Goal: Navigation & Orientation: Find specific page/section

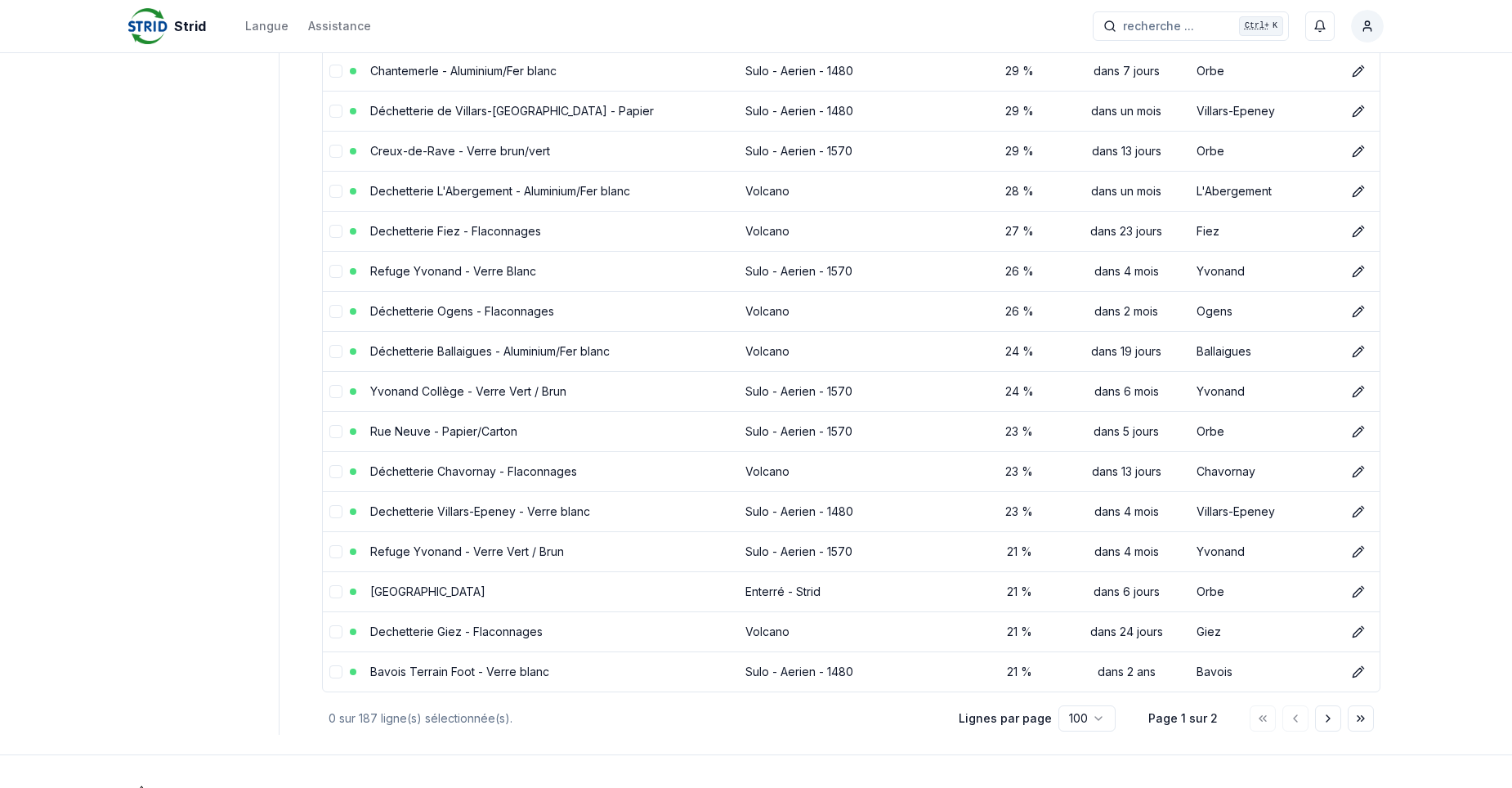
scroll to position [3640, 0]
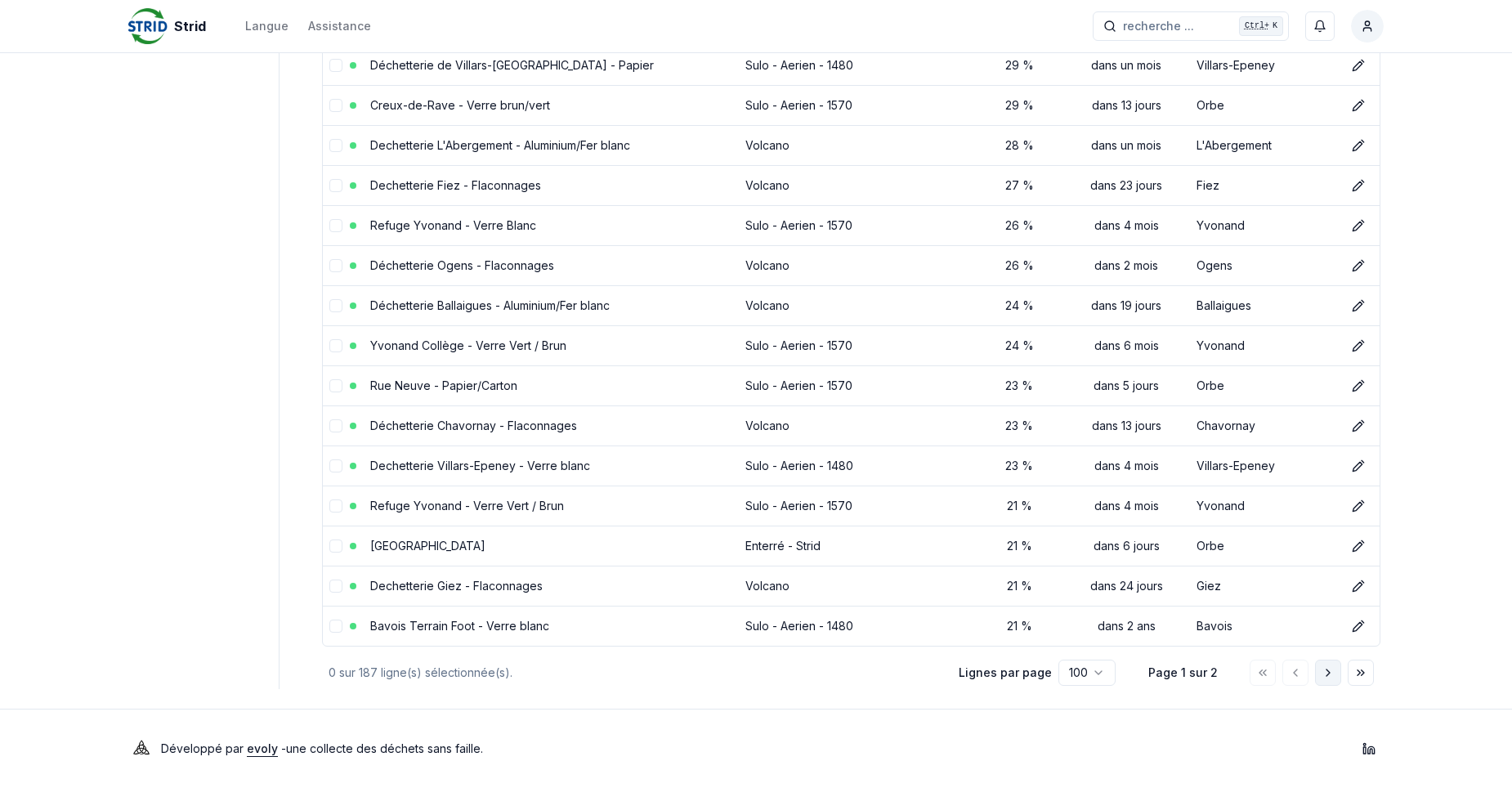
click at [1325, 668] on icon "Aller à la page suivante" at bounding box center [1327, 672] width 13 height 13
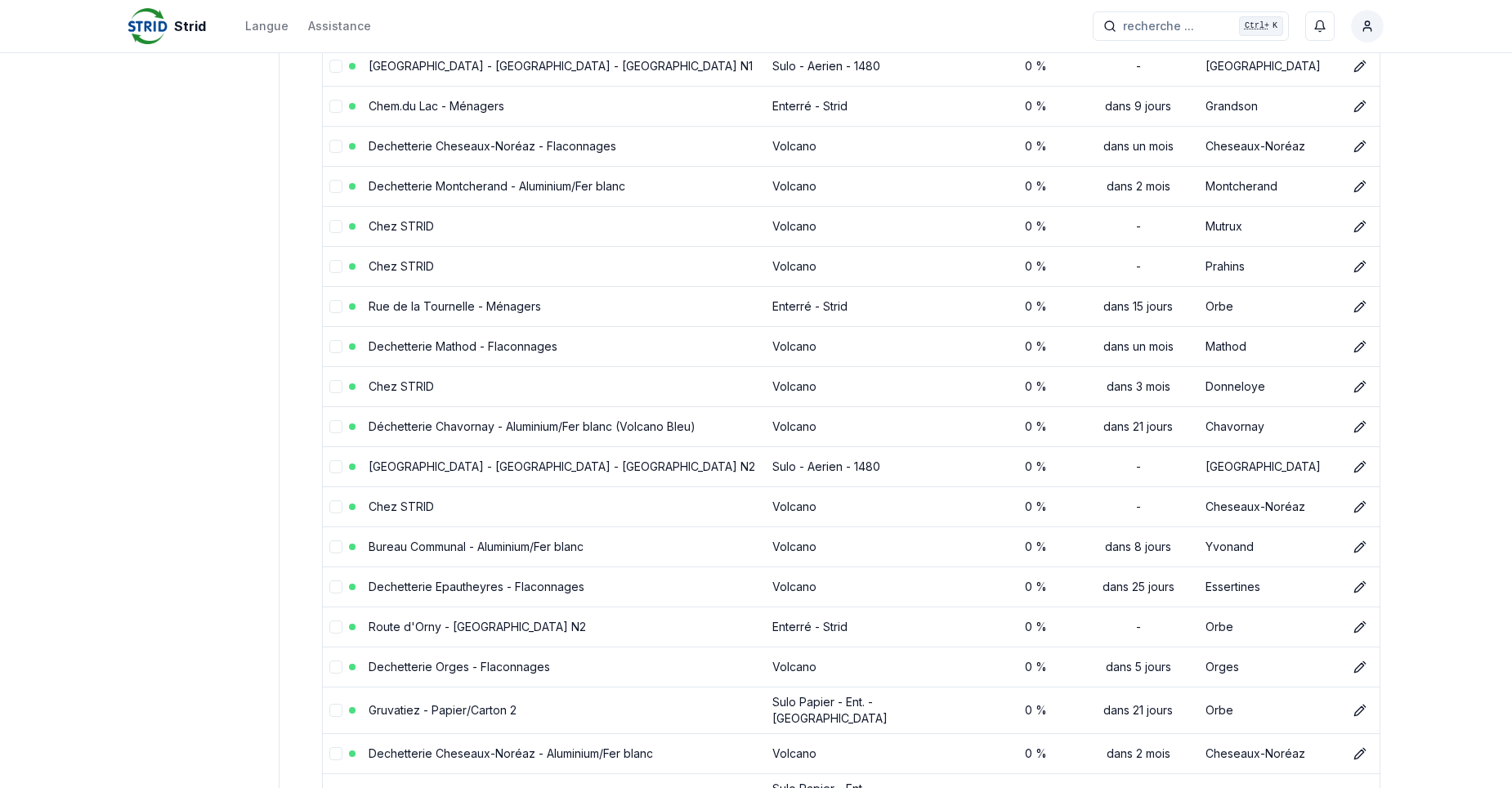
scroll to position [3120, 0]
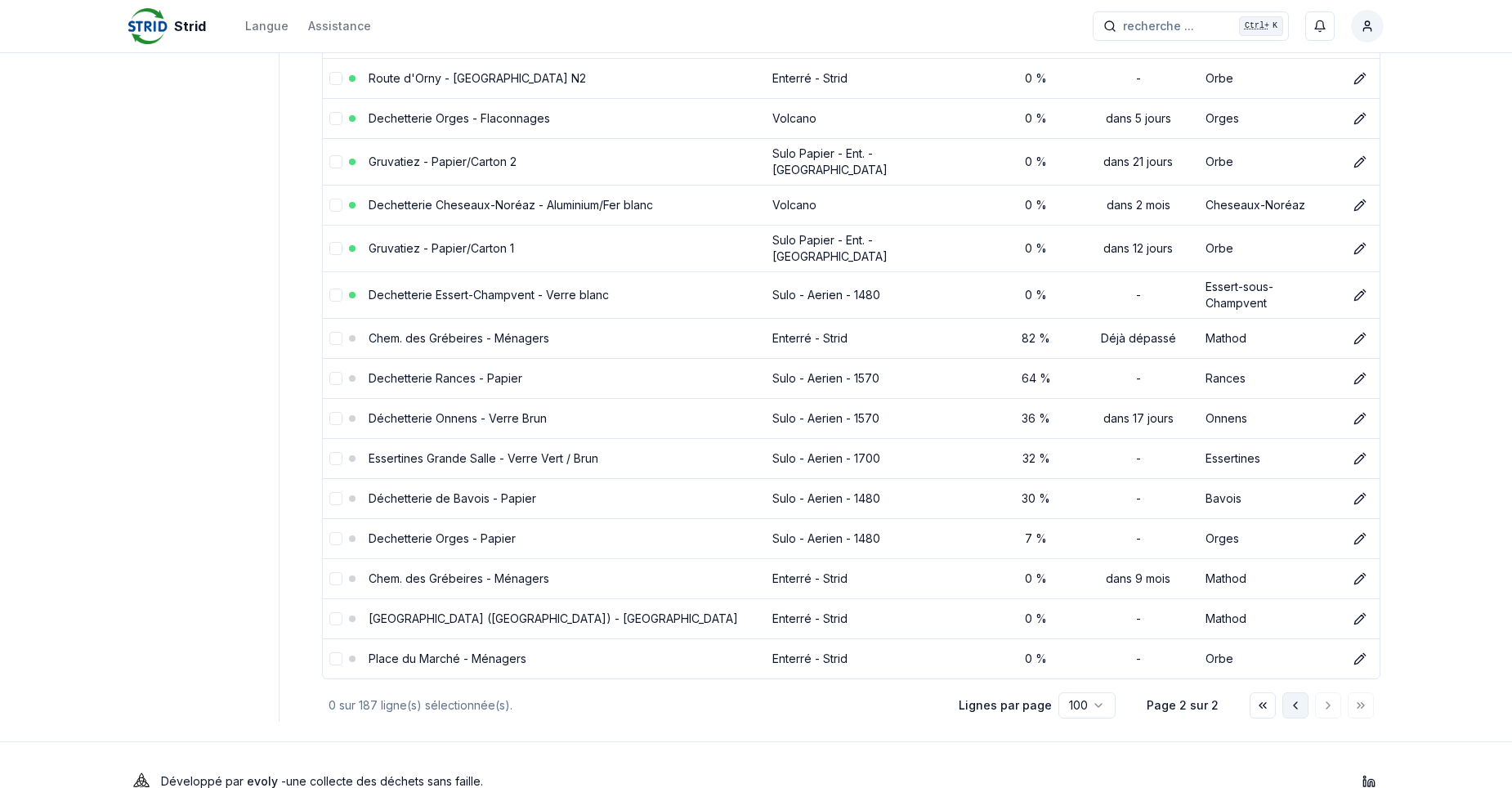
click at [1298, 699] on icon "Aller à la page précédente" at bounding box center [1295, 705] width 13 height 13
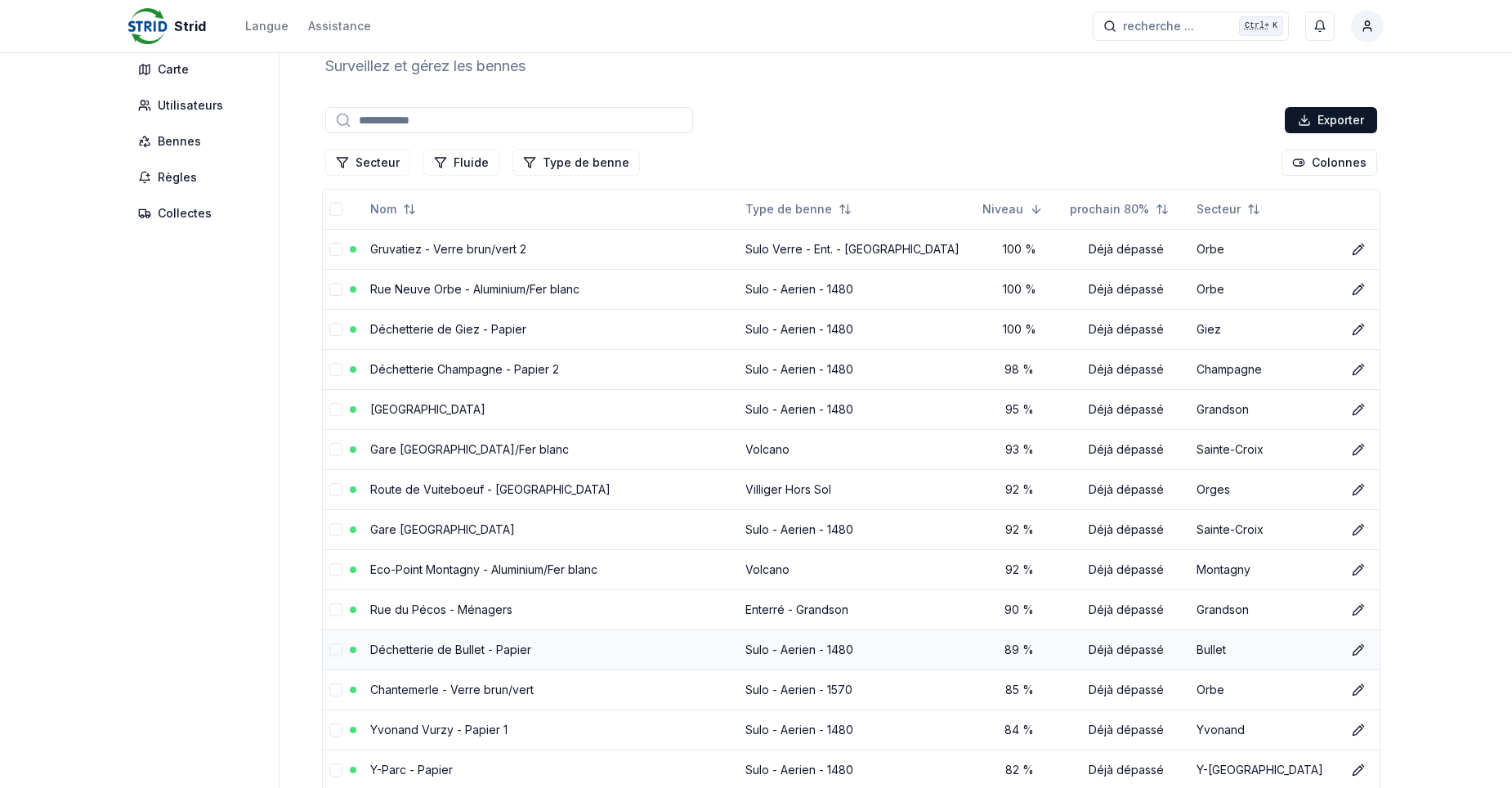
scroll to position [81, 0]
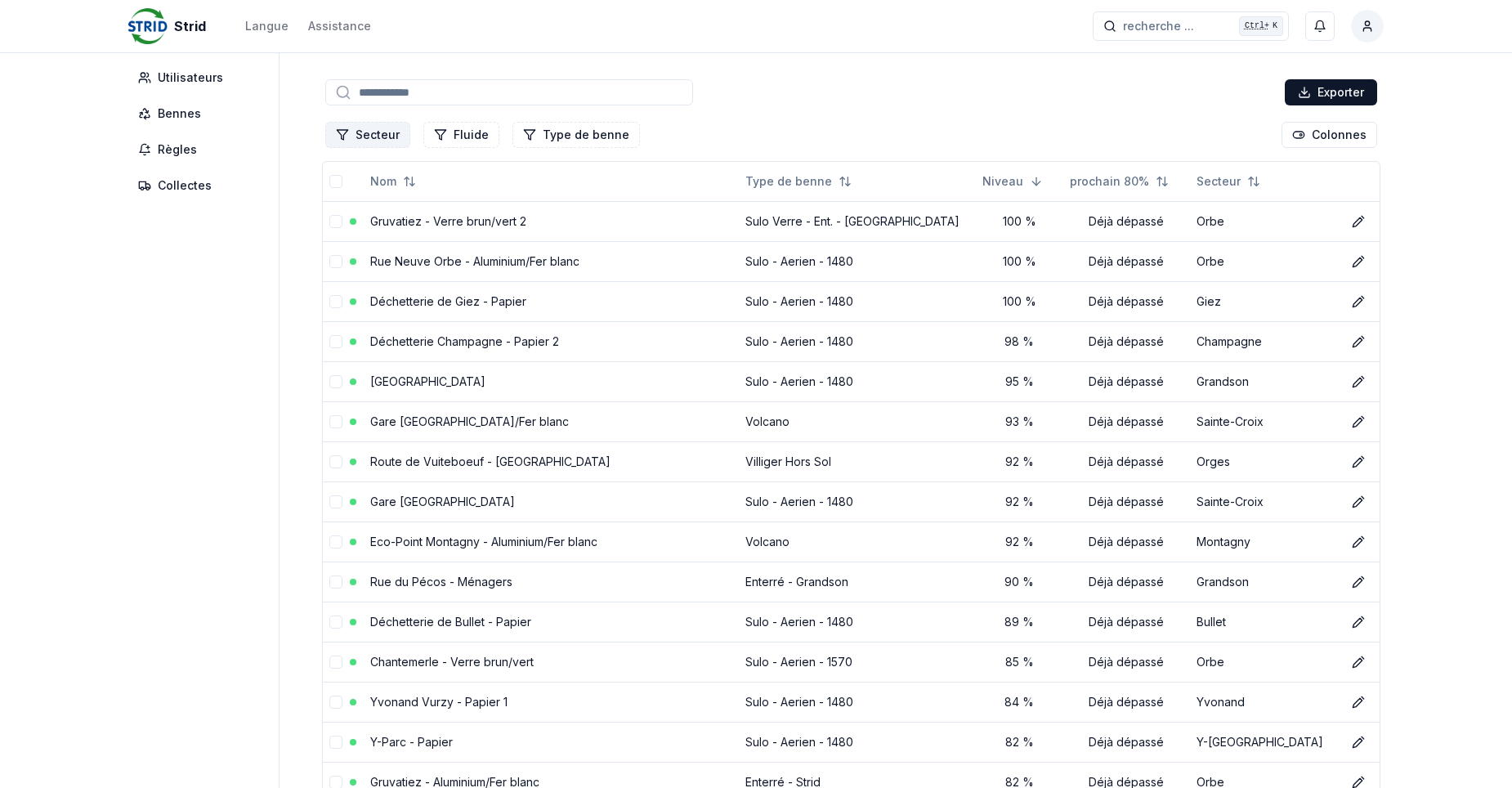
click at [373, 130] on button "Secteur" at bounding box center [368, 135] width 85 height 26
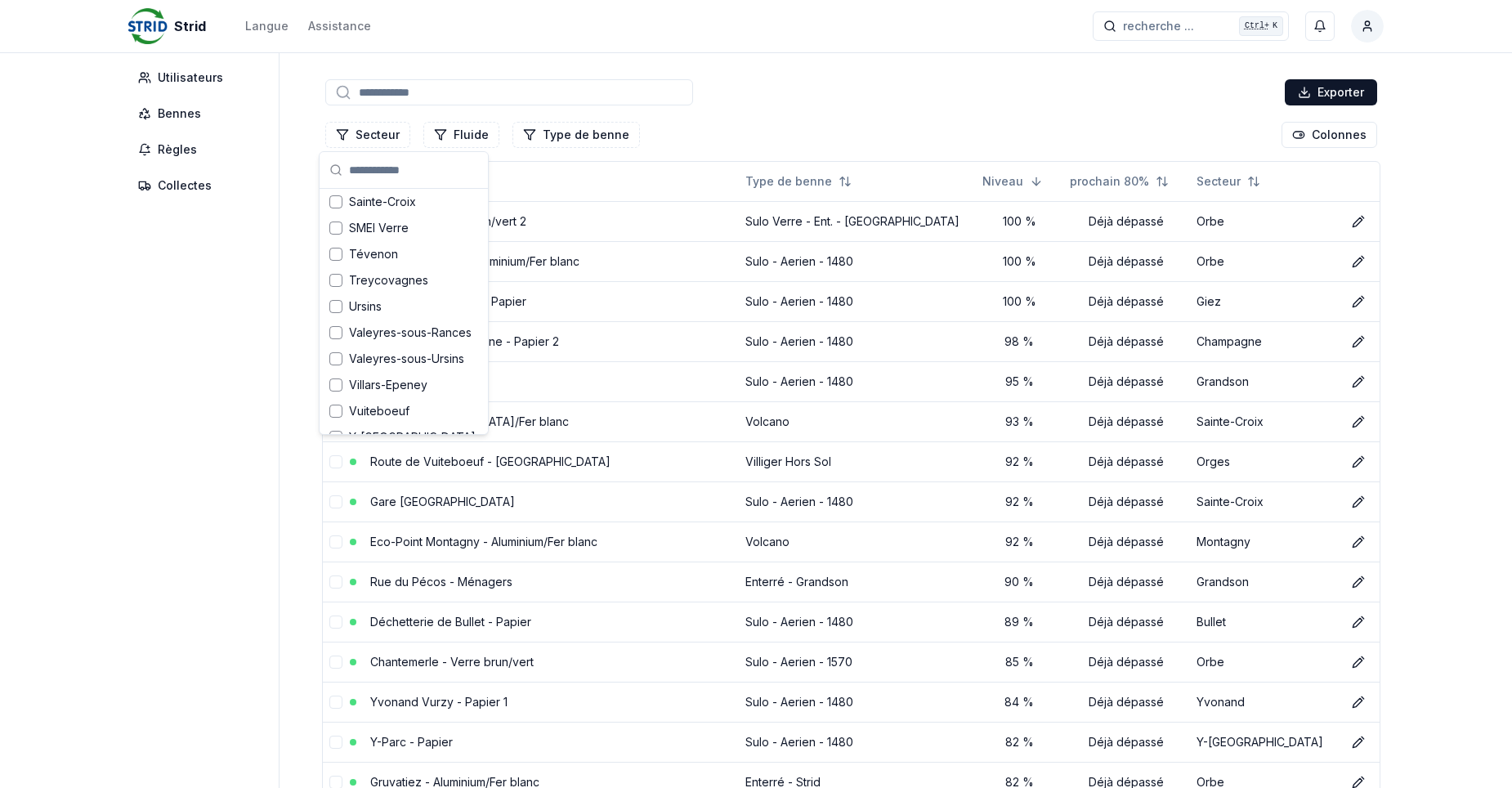
scroll to position [912, 0]
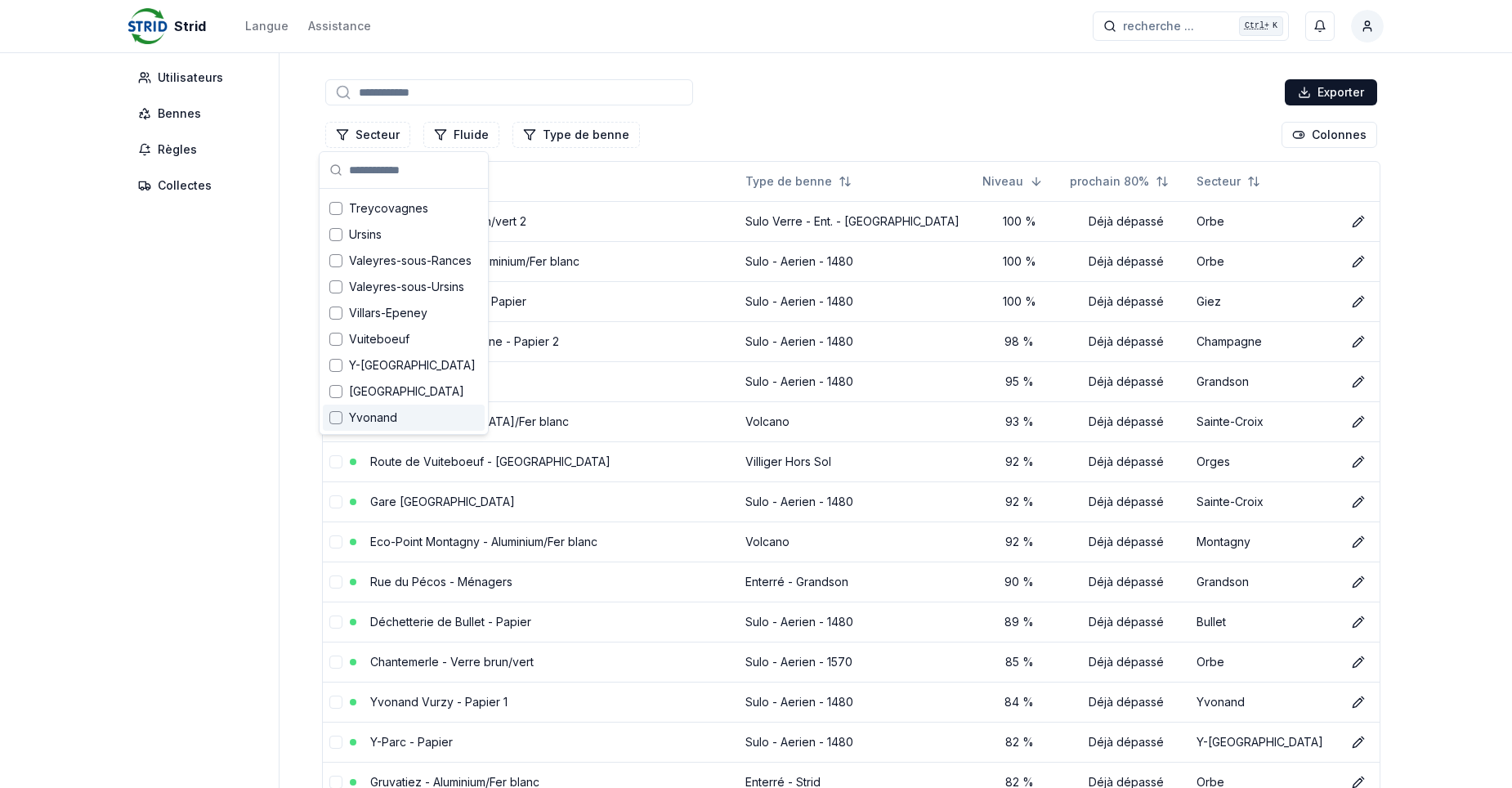
click at [335, 419] on div "Suggestions" at bounding box center [336, 417] width 13 height 13
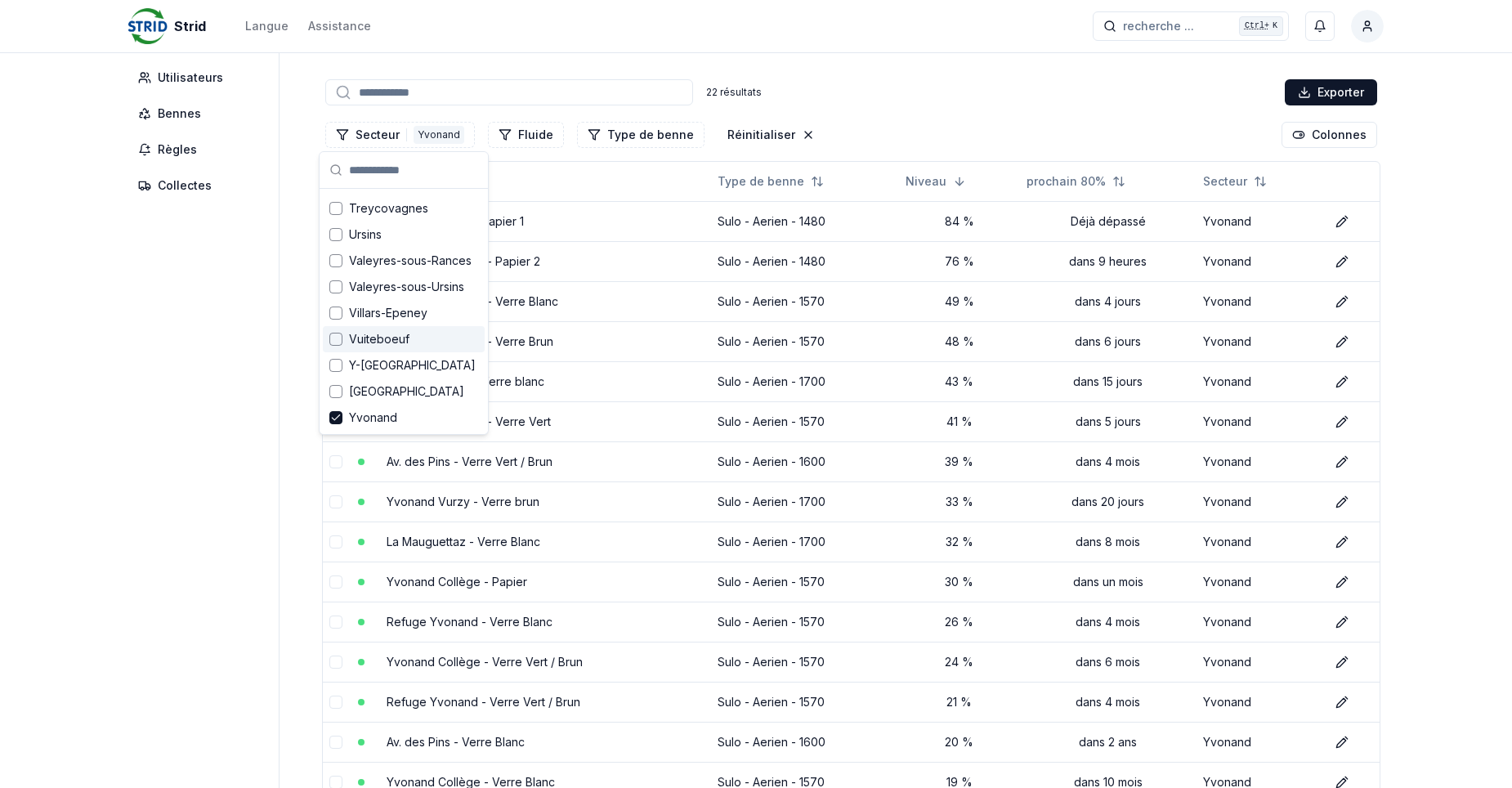
click at [889, 109] on div "22 résultats Exporter Secteur 1 Yvonand Fluide Type de benne Réinitialiser Colo…" at bounding box center [851, 600] width 1065 height 1049
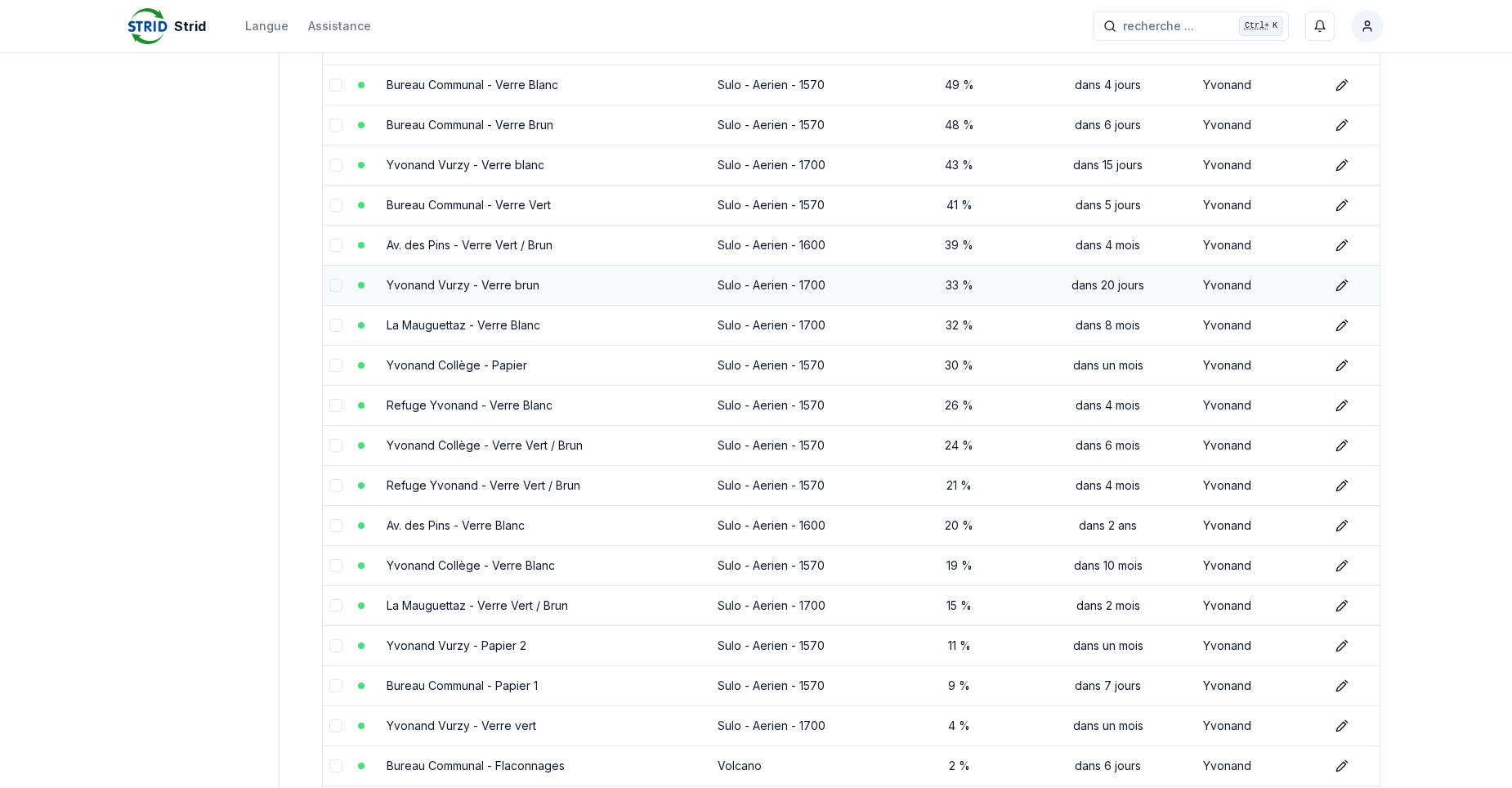
scroll to position [327, 0]
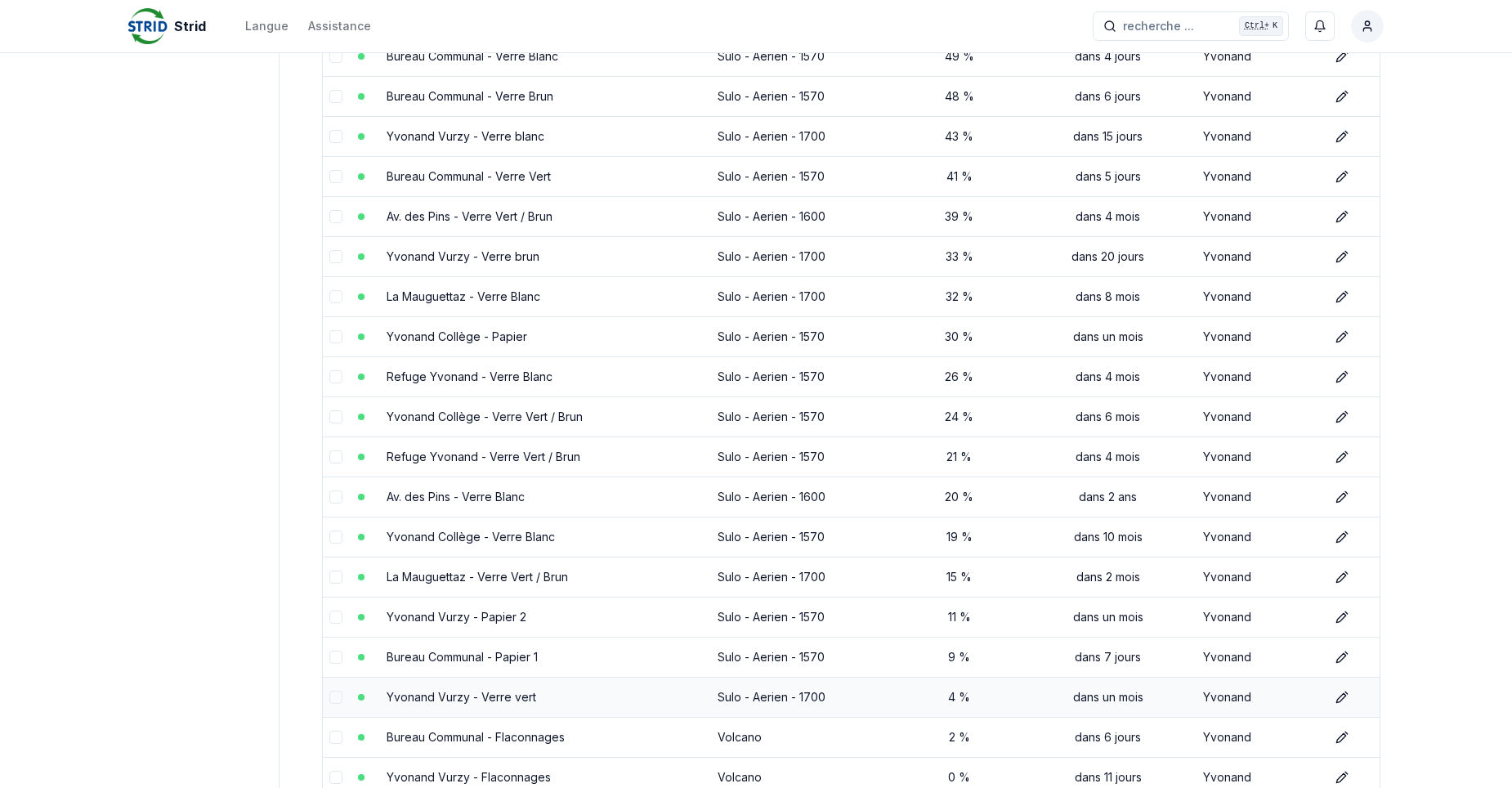
click at [451, 696] on link "Yvonand Vurzy - Verre vert" at bounding box center [461, 697] width 150 height 14
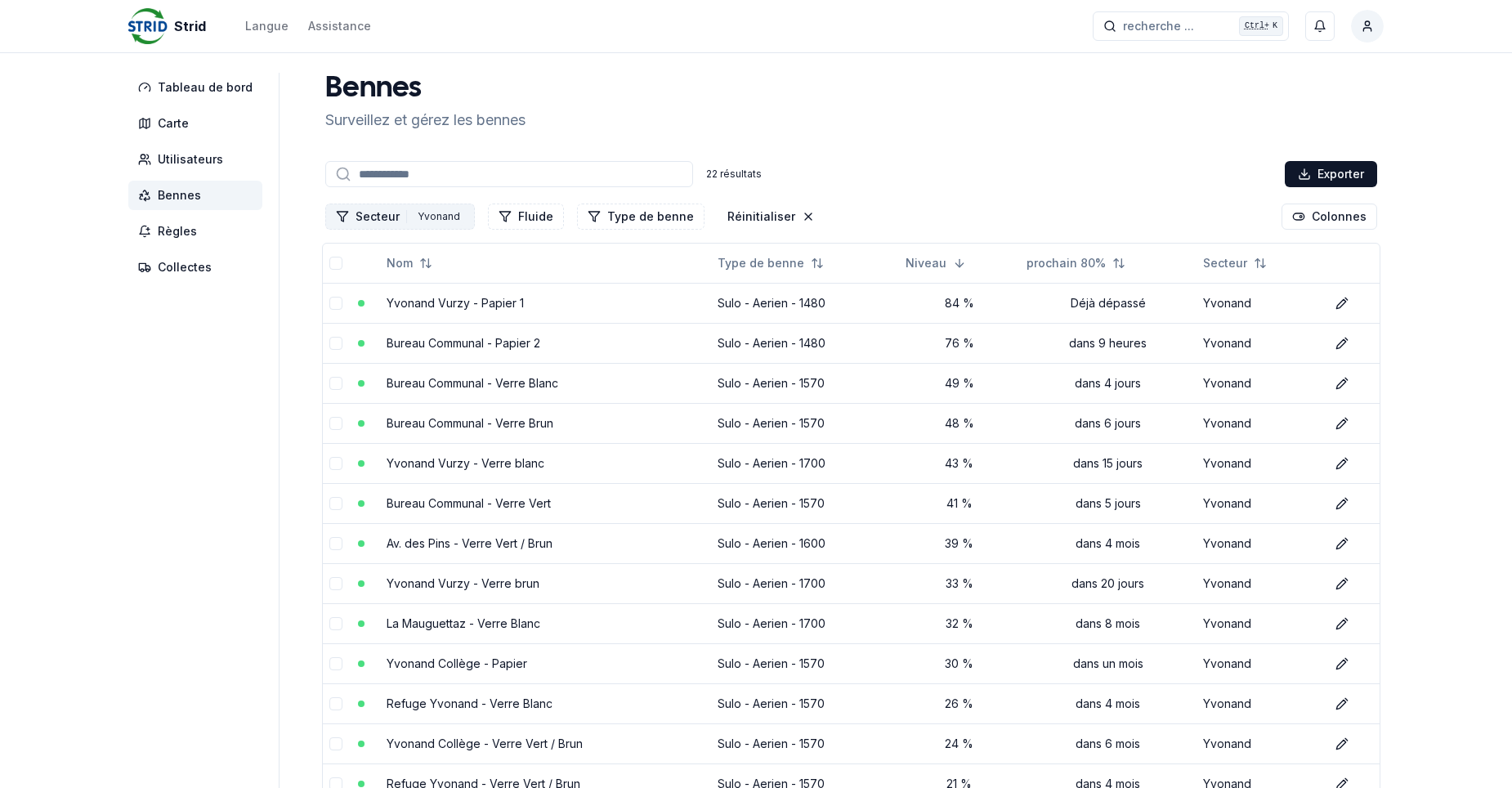
click at [376, 216] on button "Secteur 1 Yvonand" at bounding box center [400, 216] width 150 height 26
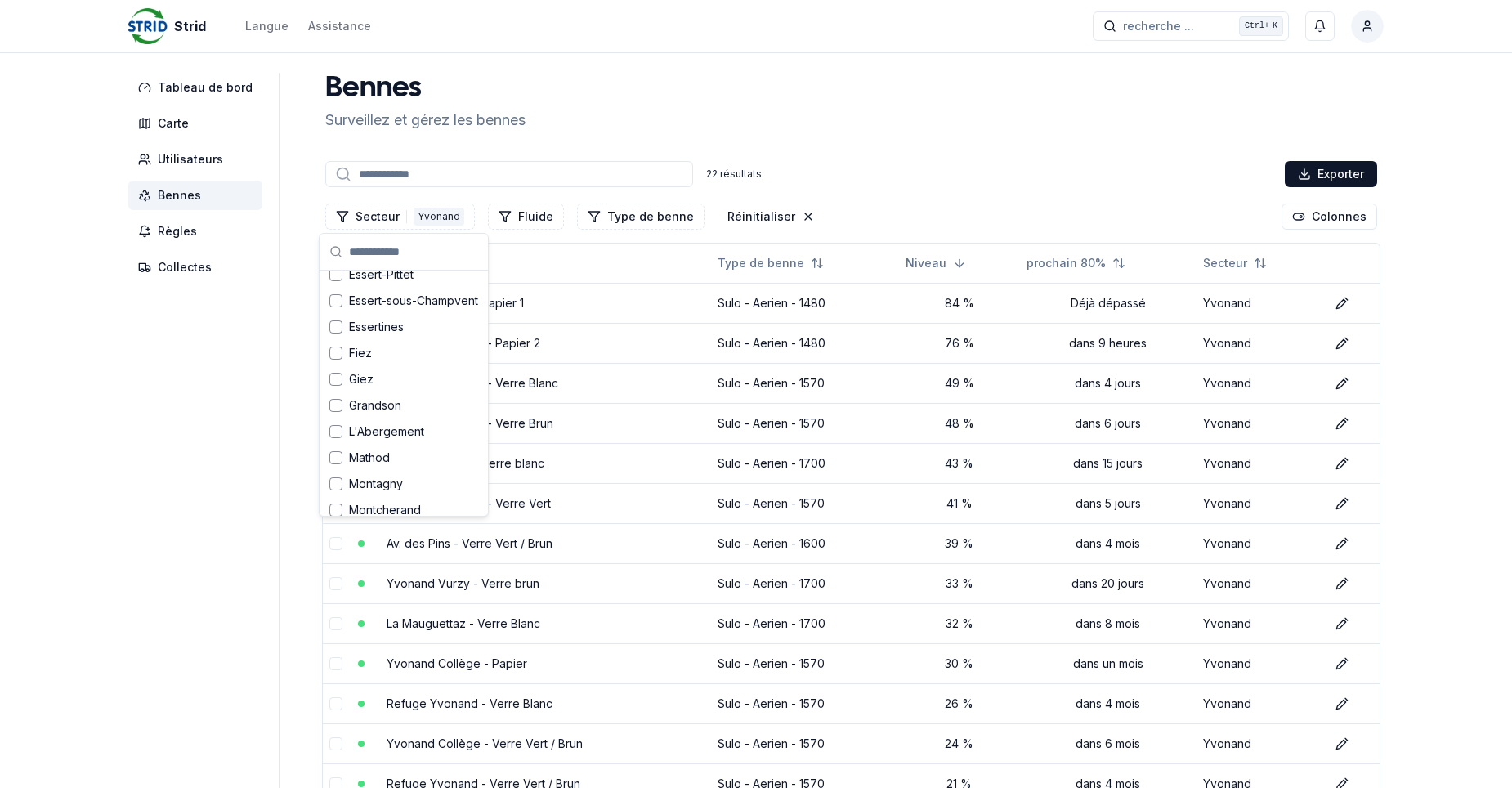
scroll to position [327, 0]
click at [338, 405] on div "Suggestions" at bounding box center [336, 404] width 13 height 13
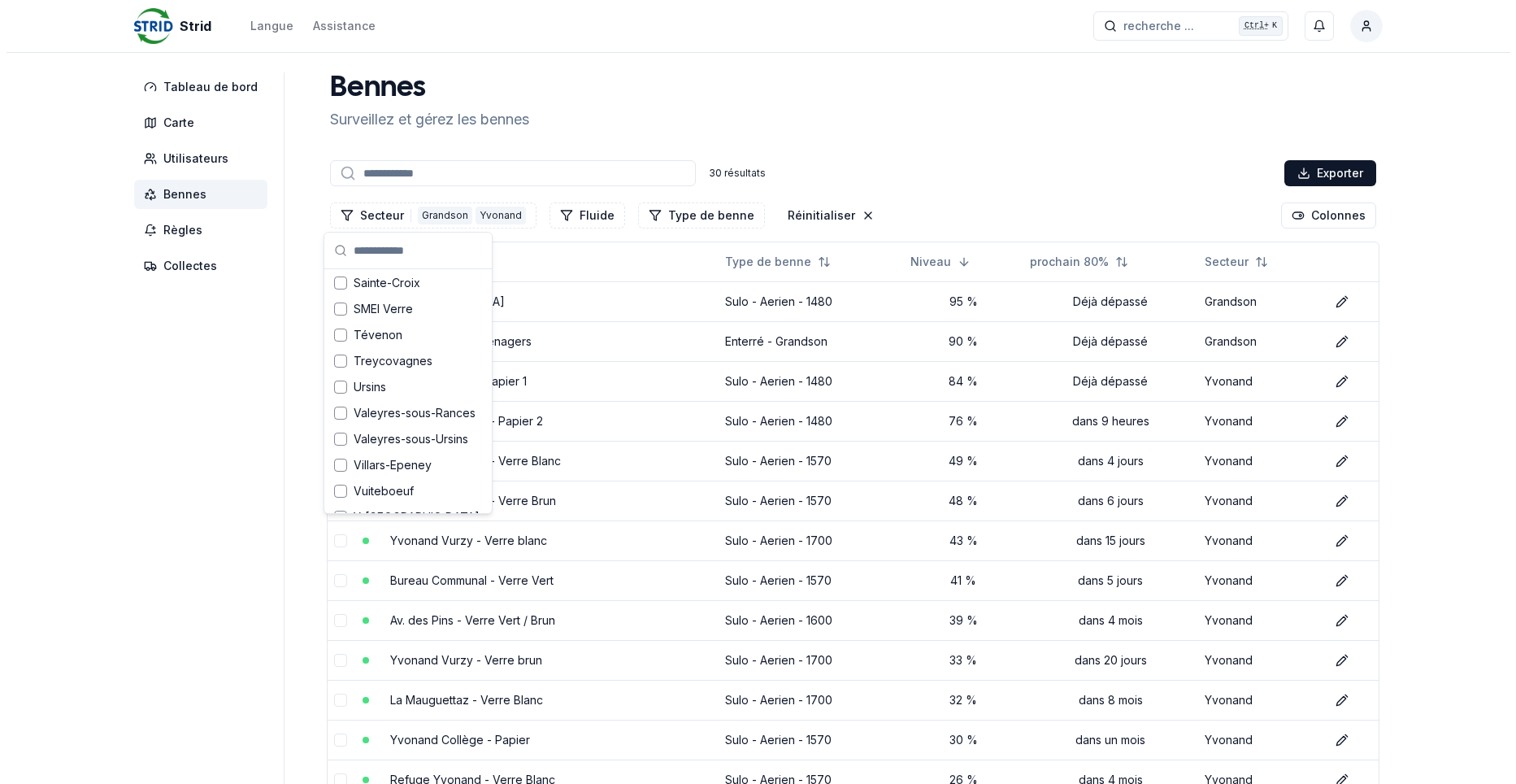
scroll to position [940, 0]
click at [331, 465] on icon "Suggestions" at bounding box center [335, 463] width 12 height 13
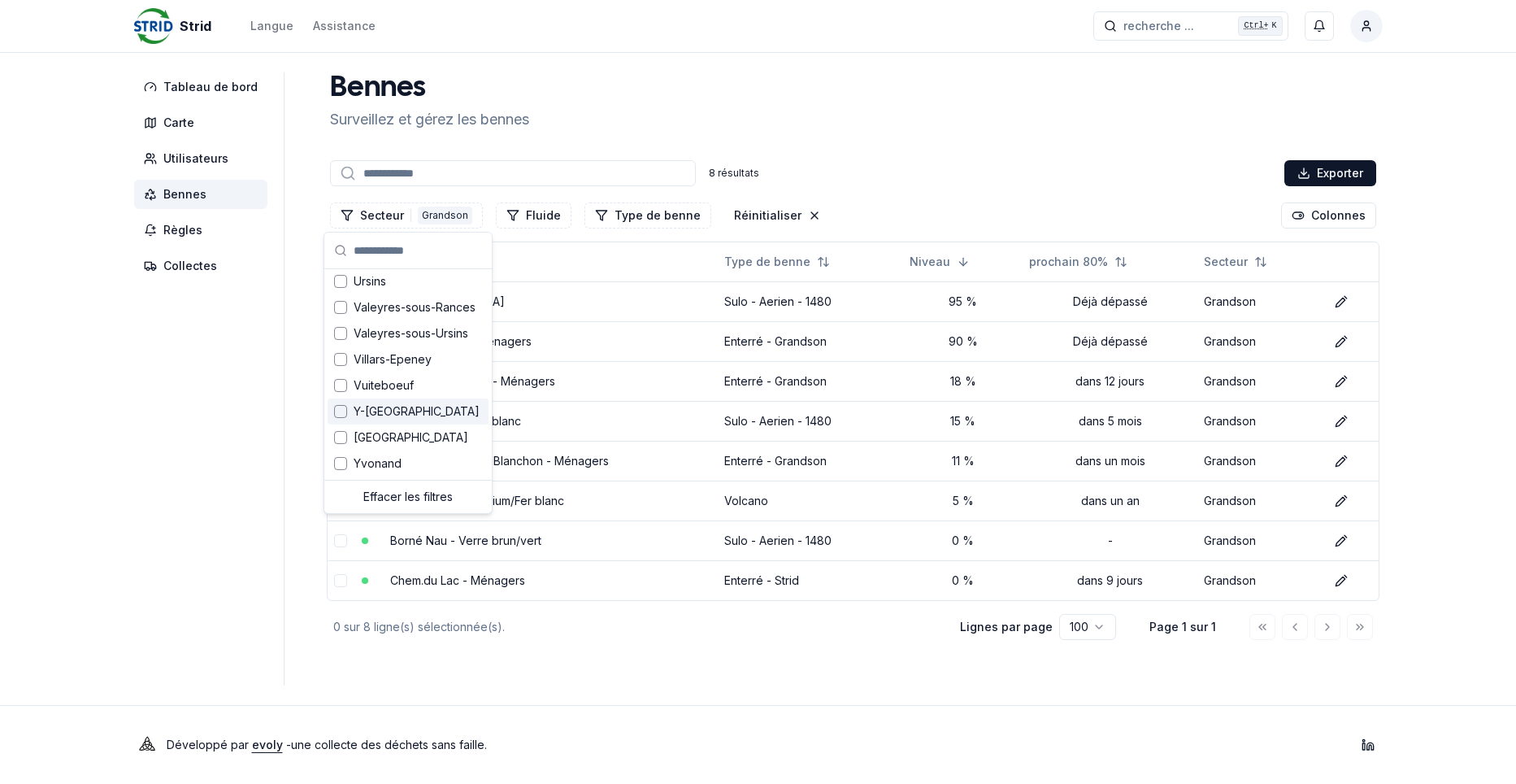
click at [922, 144] on div "Bennes Surveillez et gérez les bennes 8 résultats Exporter Secteur 1 Grandson F…" at bounding box center [853, 357] width 1060 height 571
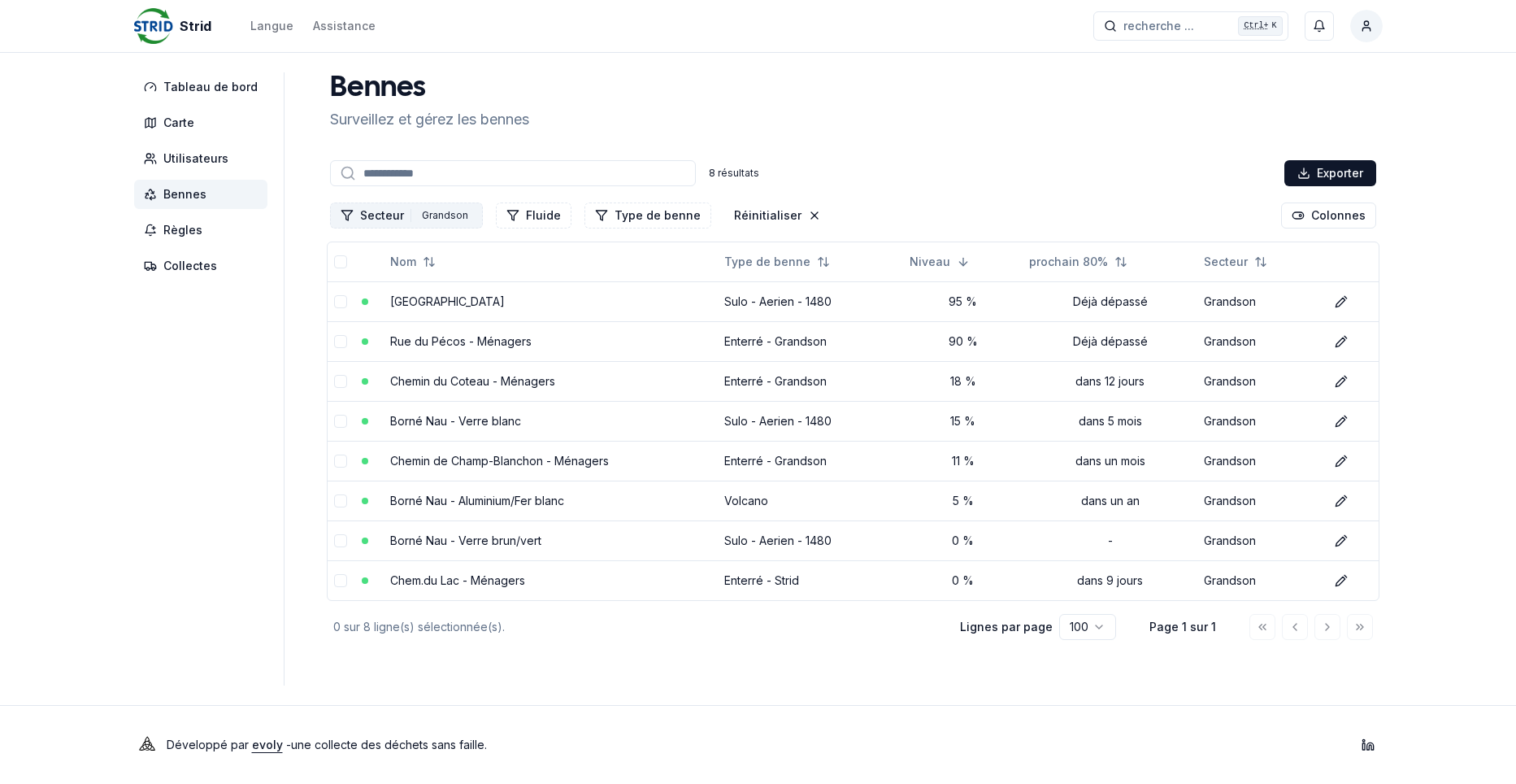
click at [376, 218] on button "Secteur 1 Grandson" at bounding box center [406, 215] width 153 height 26
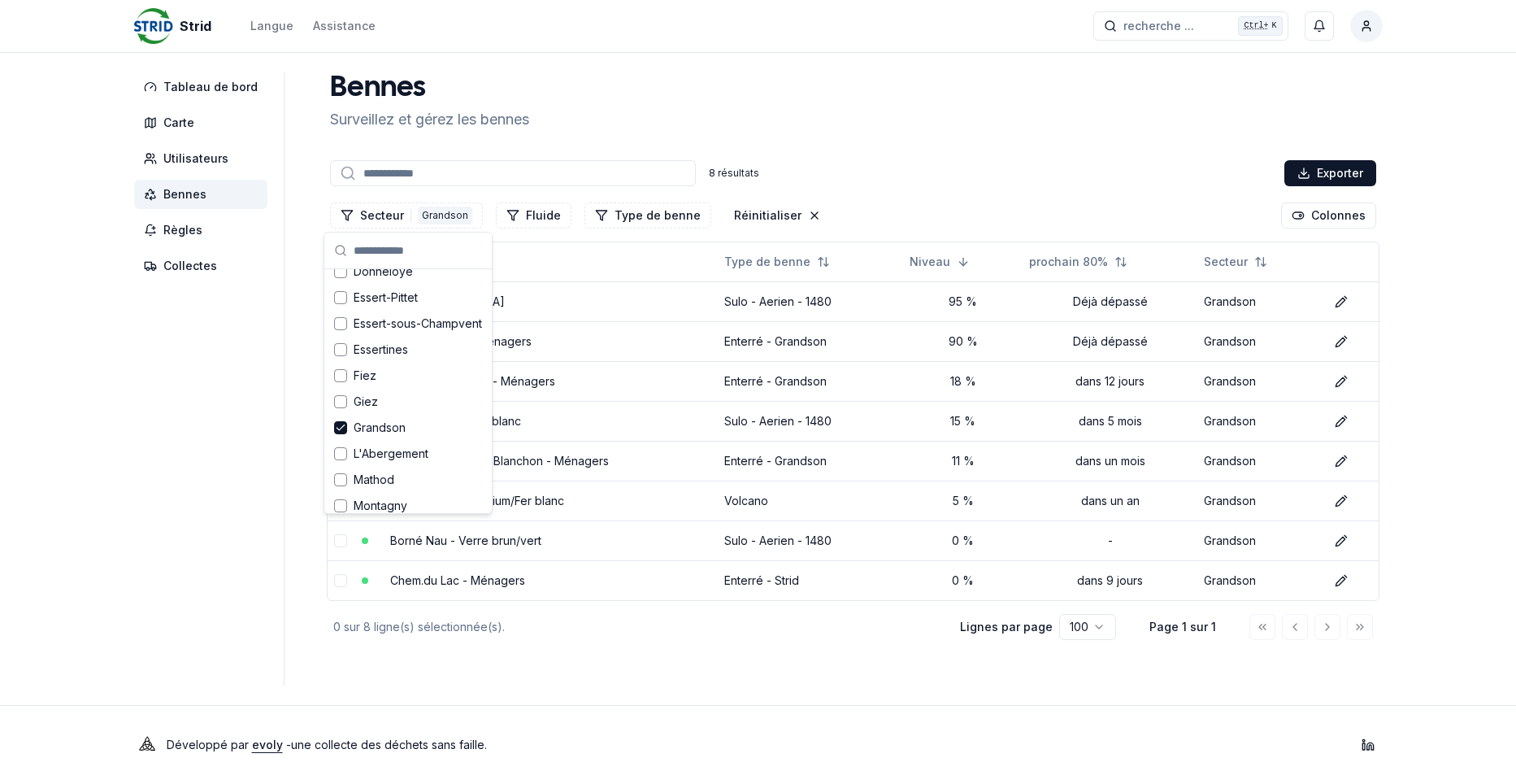
scroll to position [325, 0]
click at [341, 378] on div "Suggestions" at bounding box center [340, 376] width 13 height 13
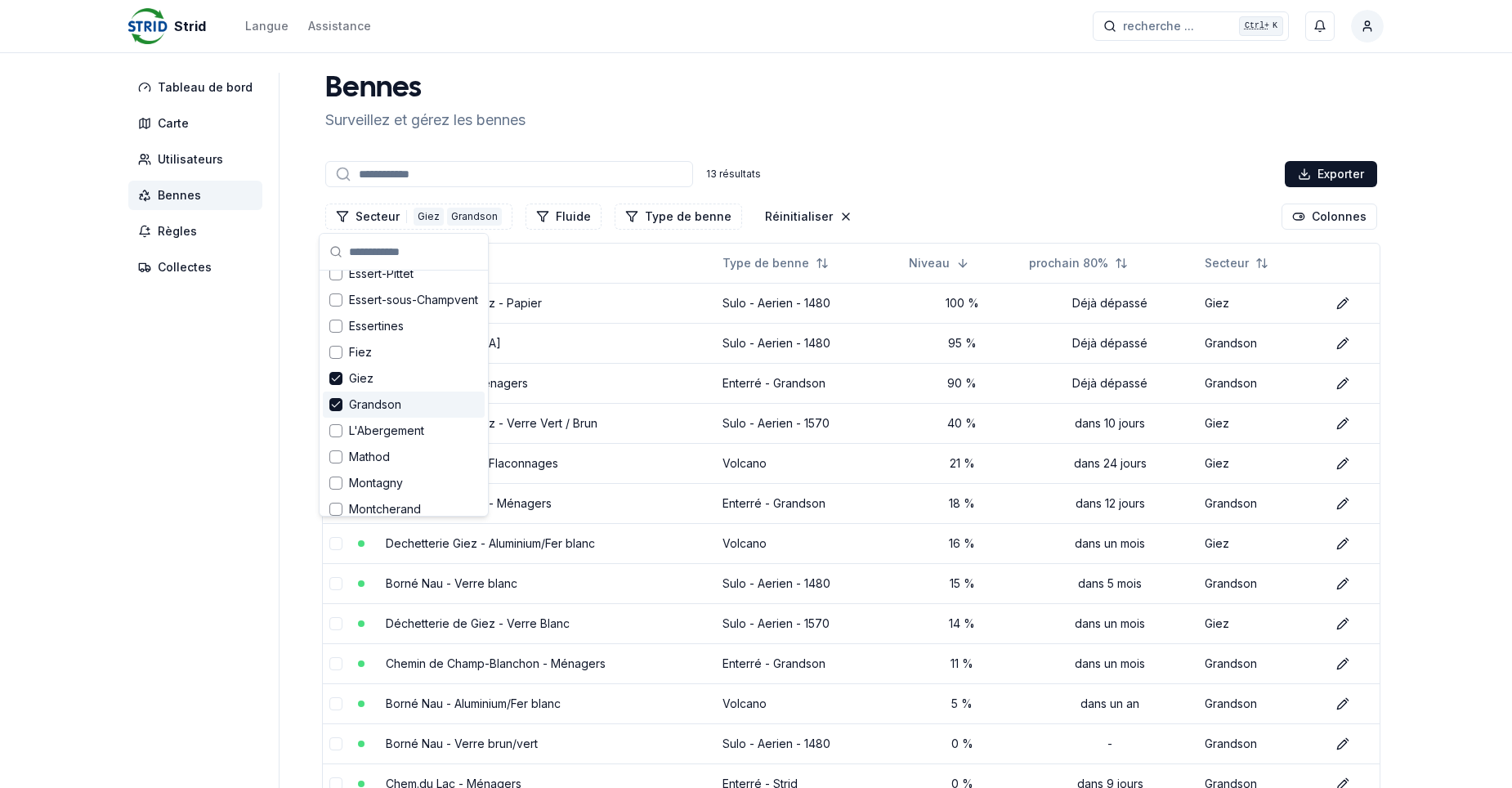
click at [337, 404] on icon "Suggestions" at bounding box center [337, 404] width 12 height 13
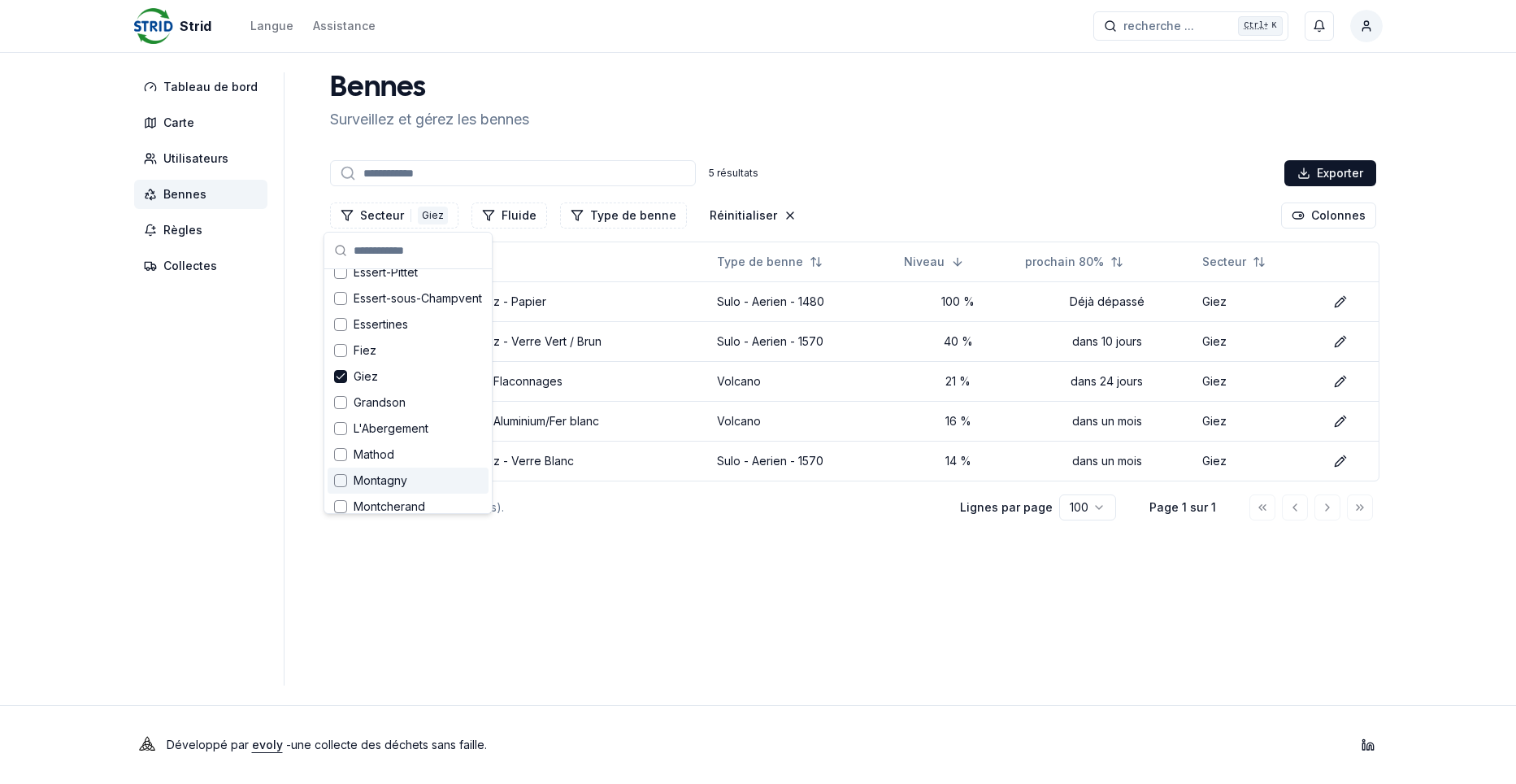
click at [810, 556] on main "Bennes Surveillez et gérez les bennes 5 résultats Exporter Secteur 1 Giez Fluid…" at bounding box center [853, 378] width 1060 height 613
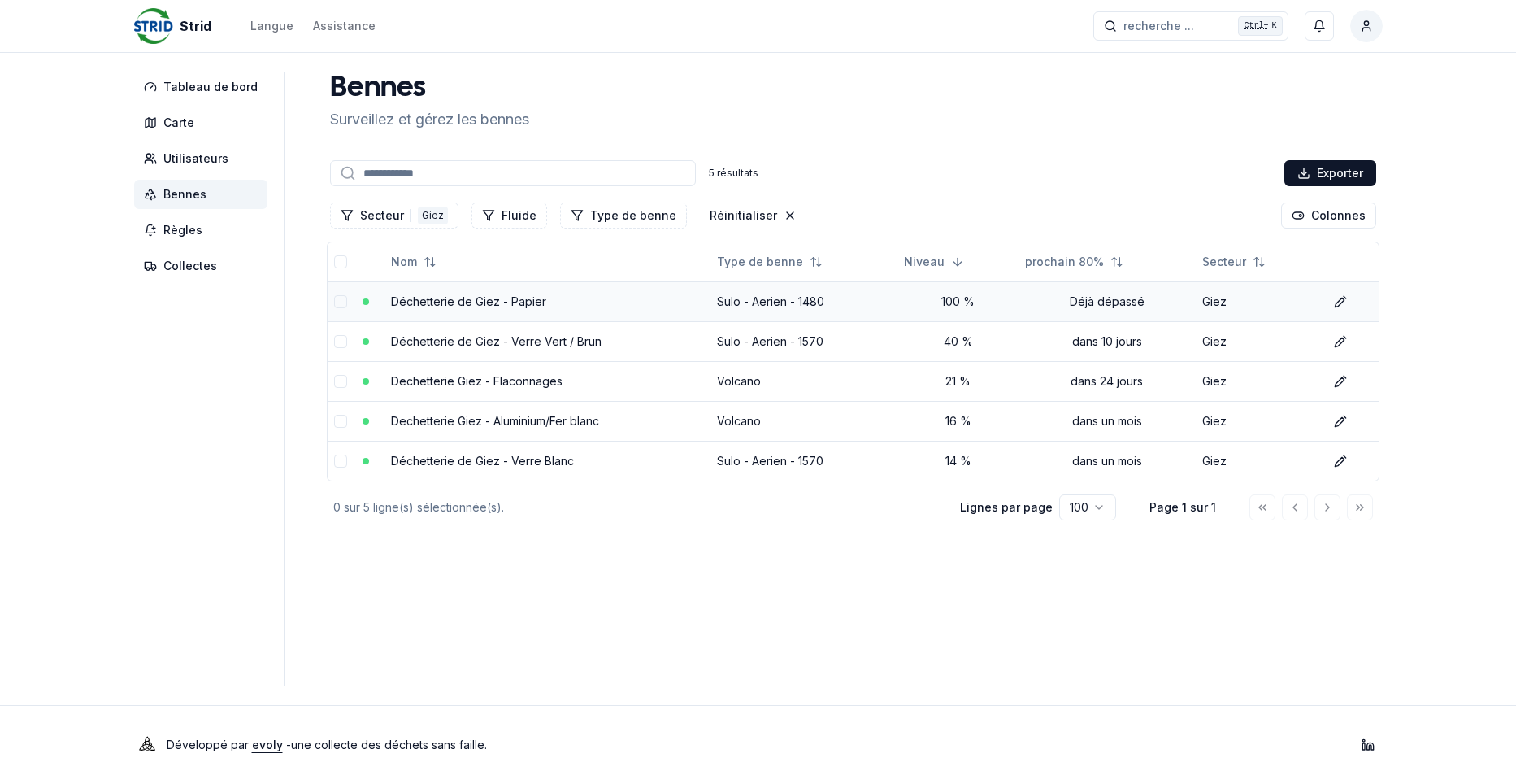
click at [531, 302] on link "Déchetterie de Giez - Papier" at bounding box center [468, 301] width 155 height 14
click at [383, 217] on button "Secteur 1 Giez" at bounding box center [394, 215] width 128 height 26
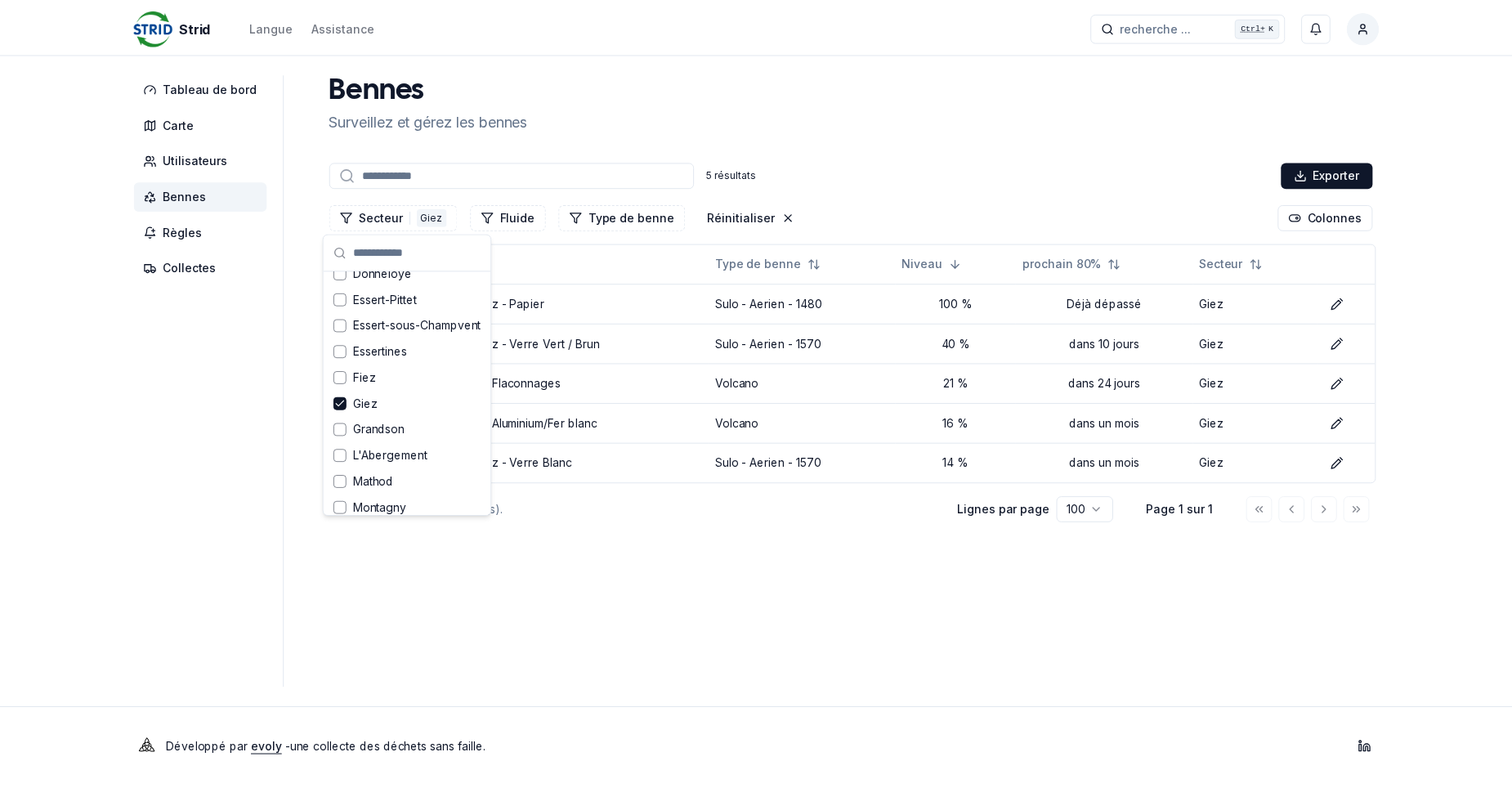
scroll to position [327, 0]
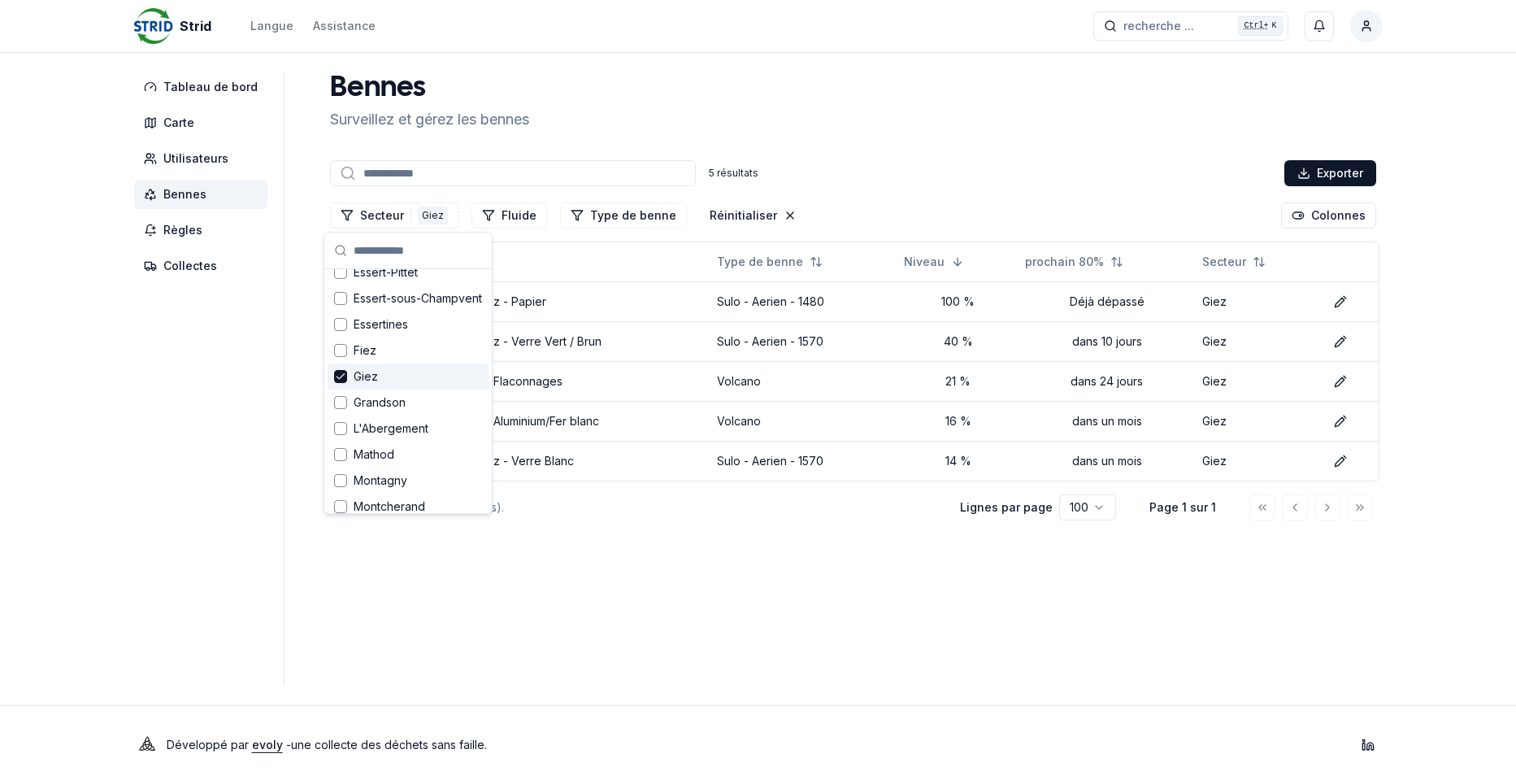
click at [338, 378] on icon "Suggestions" at bounding box center [341, 376] width 12 height 13
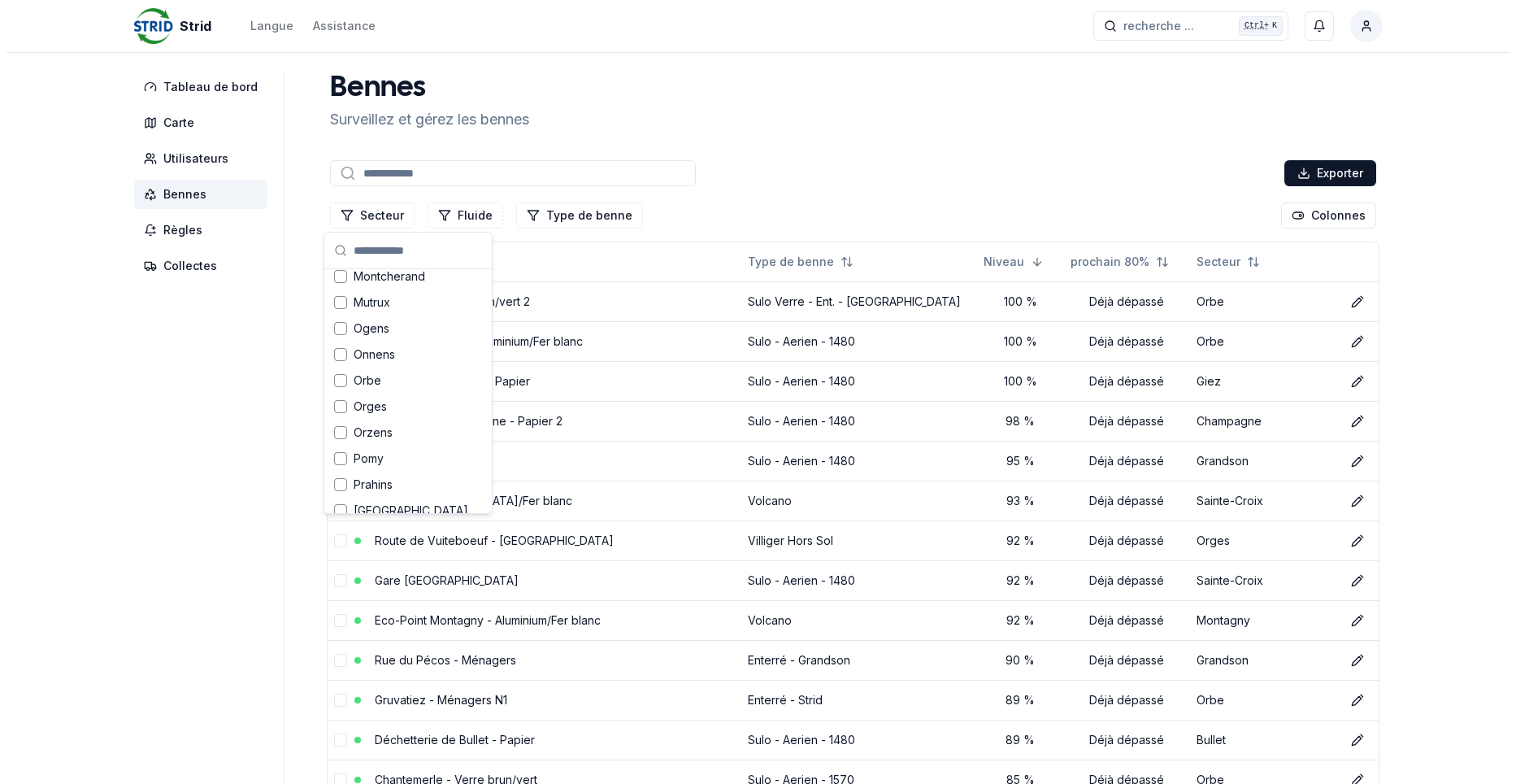
scroll to position [569, 0]
click at [336, 338] on div "Suggestions" at bounding box center [334, 340] width 13 height 13
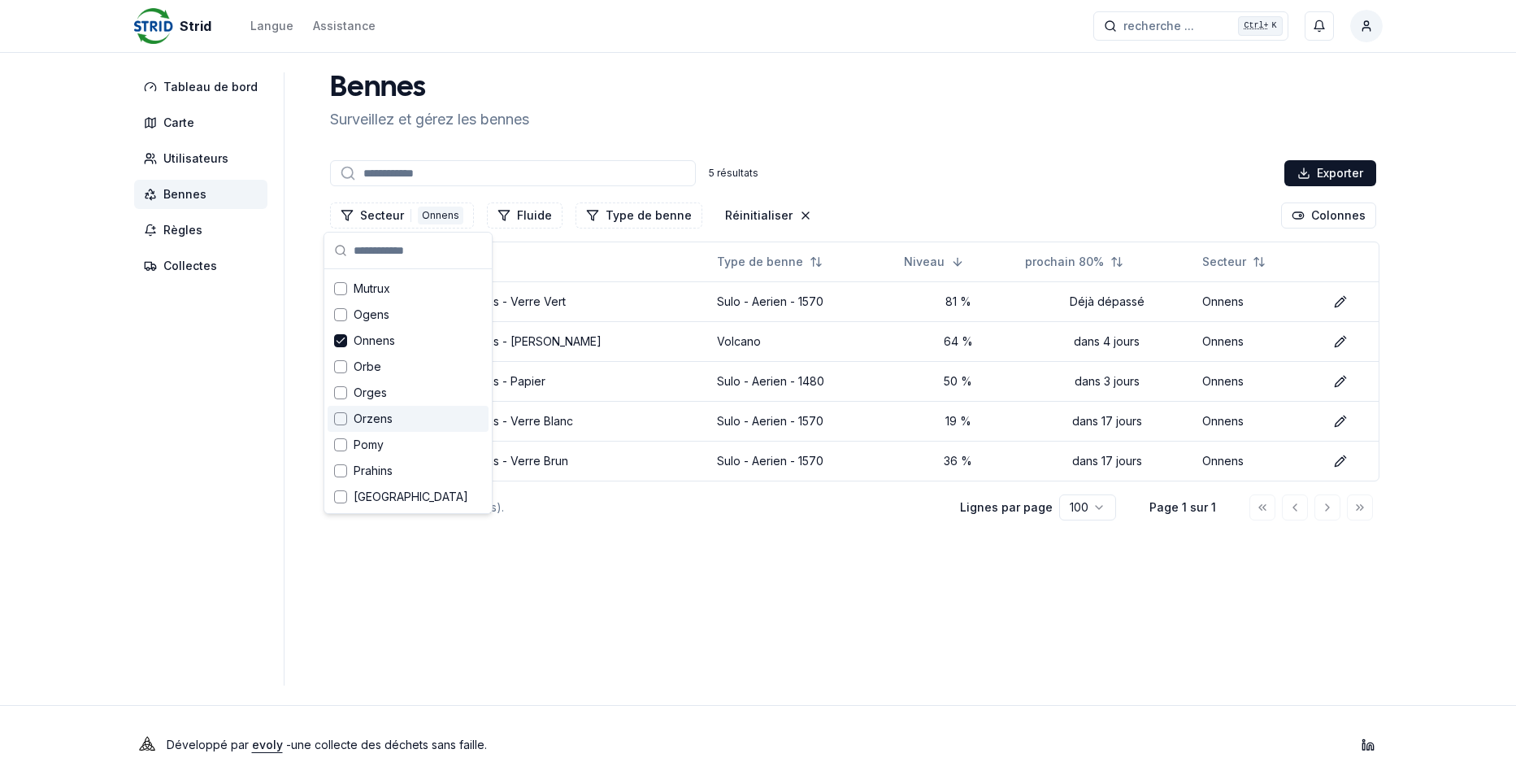
click at [751, 577] on main "Bennes Surveillez et gérez les bennes 5 résultats Exporter Secteur 1 Onnens Flu…" at bounding box center [853, 378] width 1060 height 613
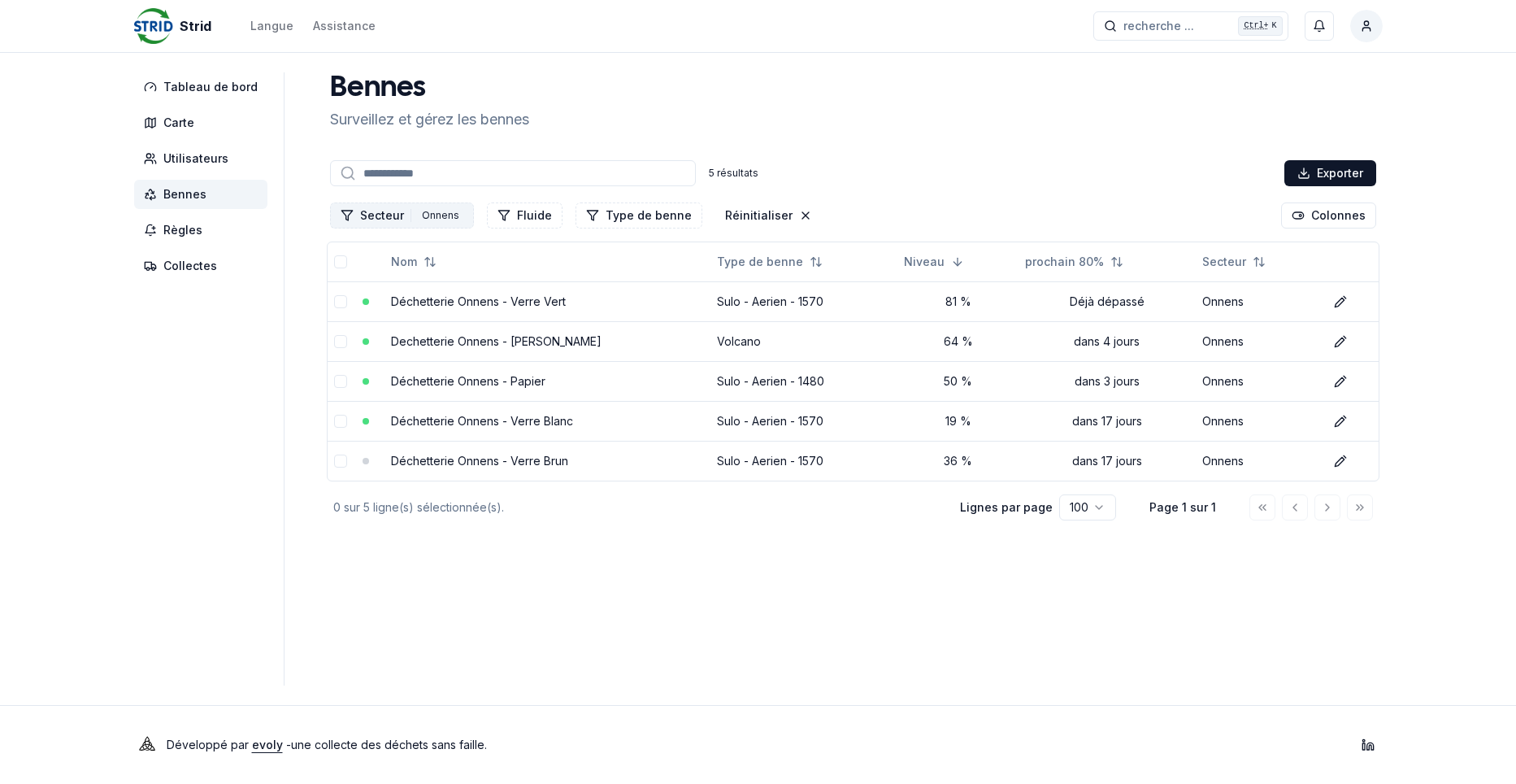
click at [373, 217] on button "Secteur 1 Onnens" at bounding box center [402, 215] width 144 height 26
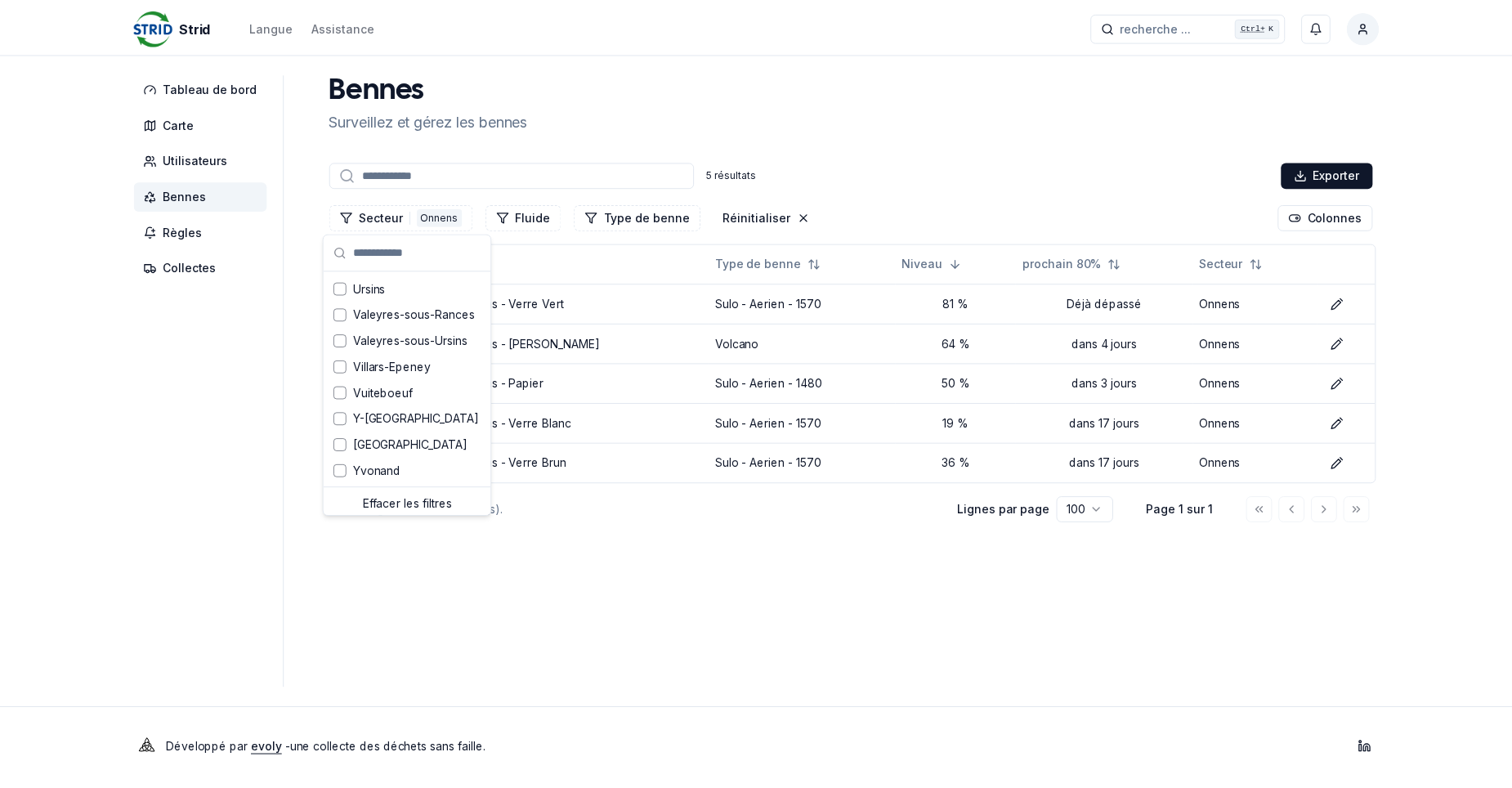
scroll to position [945, 0]
click at [444, 503] on div "Effacer les filtres" at bounding box center [410, 499] width 162 height 26
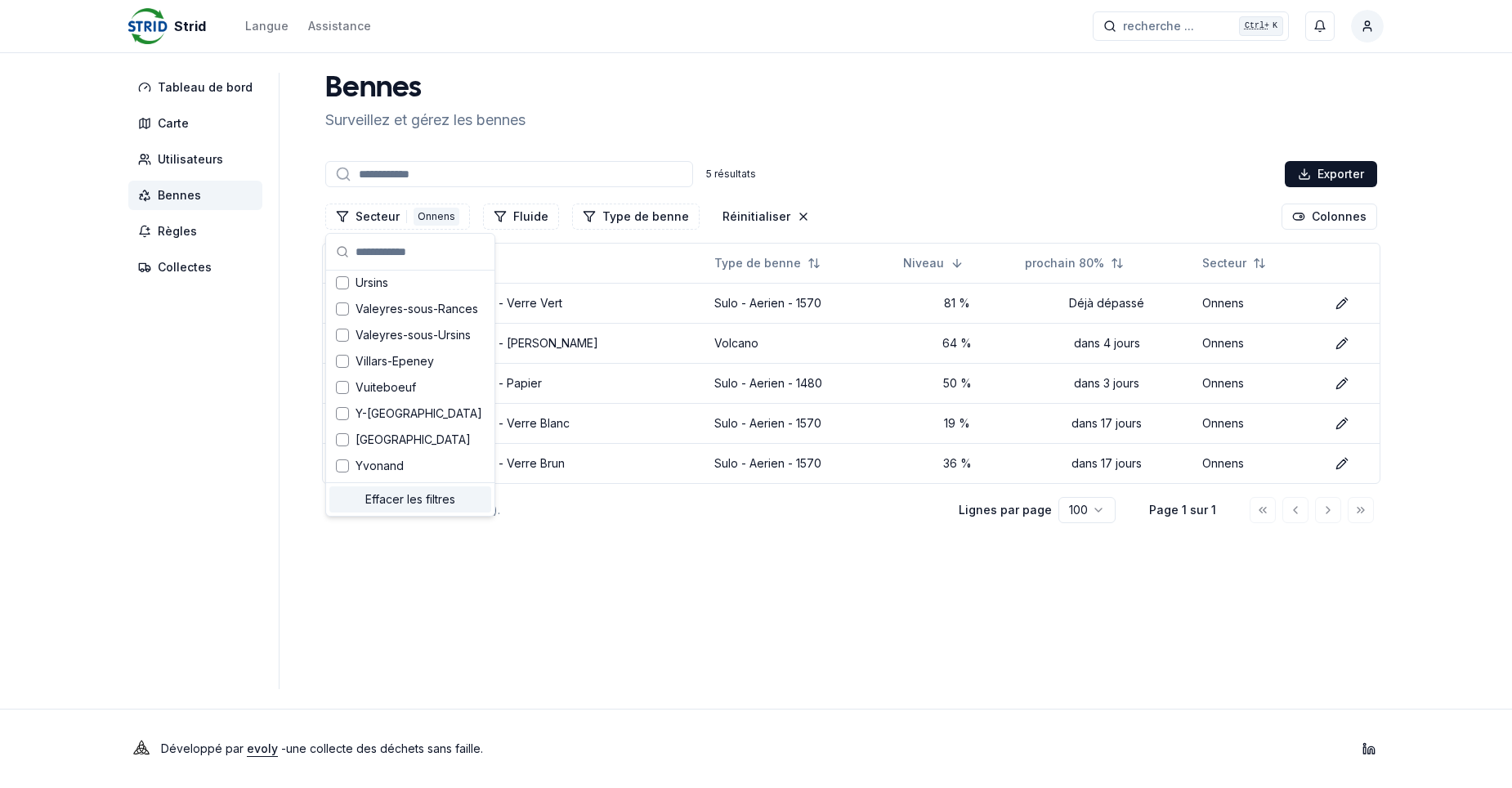
scroll to position [912, 0]
